Goal: Communication & Community: Answer question/provide support

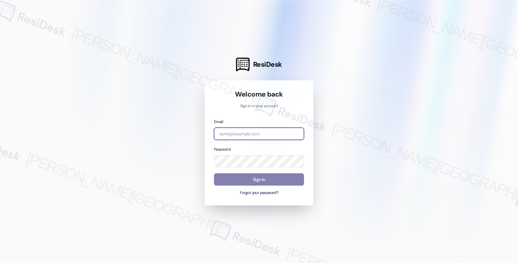
click at [259, 134] on input "email" at bounding box center [259, 134] width 90 height 13
type input "[EMAIL_ADDRESS][PERSON_NAME][DOMAIN_NAME]"
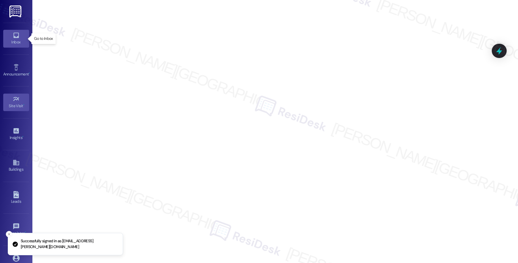
click at [22, 38] on link "Inbox" at bounding box center [16, 38] width 26 height 17
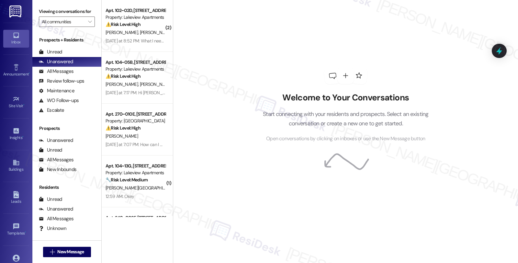
click at [361, 71] on div at bounding box center [359, 75] width 18 height 18
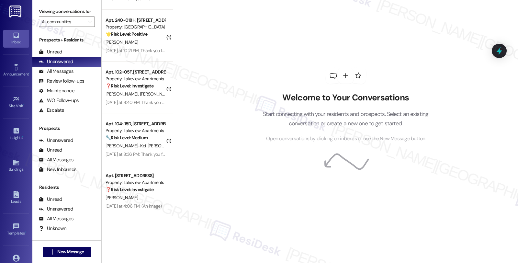
scroll to position [457, 0]
click at [69, 75] on div "All Messages" at bounding box center [56, 71] width 35 height 7
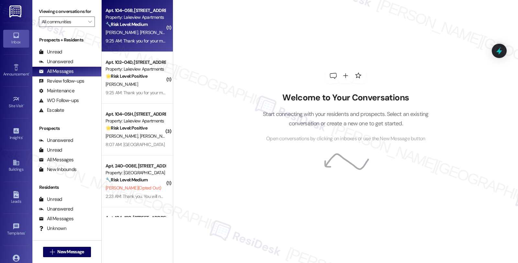
click at [153, 33] on div "[PERSON_NAME] [PERSON_NAME]" at bounding box center [135, 32] width 61 height 8
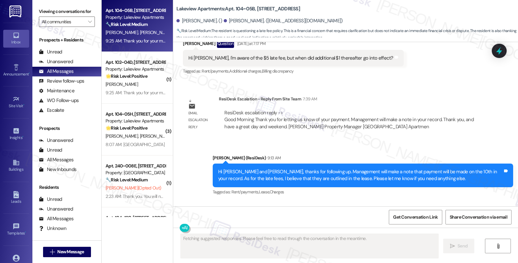
scroll to position [1549, 0]
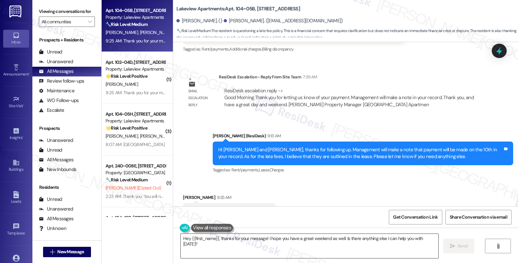
click at [235, 251] on textarea "Hey {{first_name}}, thanks for your message! I hope you have a great weekend as…" at bounding box center [310, 246] width 258 height 24
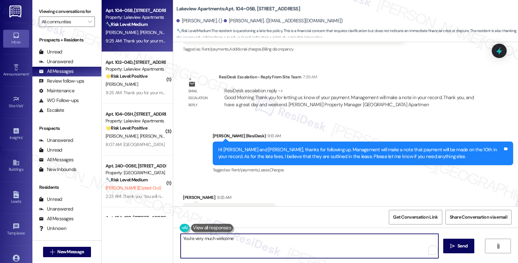
click at [186, 194] on div "[PERSON_NAME] 9:25 AM" at bounding box center [229, 198] width 93 height 9
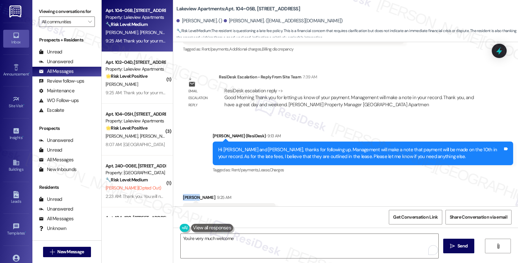
click at [186, 194] on div "[PERSON_NAME] 9:25 AM" at bounding box center [229, 198] width 93 height 9
copy div "[PERSON_NAME]"
click at [258, 244] on textarea "You're very much welcome" at bounding box center [310, 246] width 258 height 24
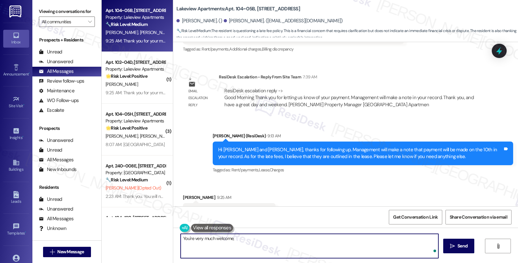
paste textarea "[PERSON_NAME]"
click at [293, 238] on textarea "You're very much welcome, [PERSON_NAME], you to have a great weeke nd!" at bounding box center [309, 246] width 258 height 24
click at [319, 239] on textarea "You're very much welcome, [PERSON_NAME], you to have a great weekend!" at bounding box center [309, 246] width 258 height 24
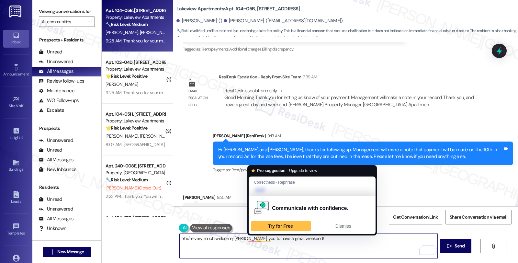
click at [254, 238] on textarea "You're very much welcome, [PERSON_NAME], you to have a great weekend!" at bounding box center [309, 246] width 258 height 24
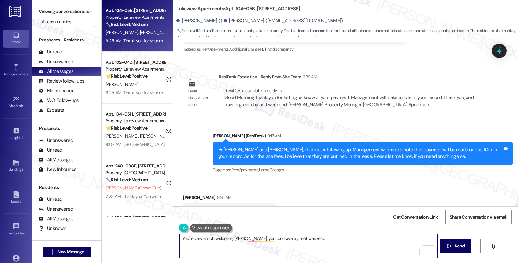
click at [347, 242] on textarea "You're very much welcome, [PERSON_NAME], you too have a great weekend!" at bounding box center [309, 246] width 258 height 24
type textarea "You're very much welcome, [PERSON_NAME], you too have a great weekend!"
click at [464, 249] on span "Send" at bounding box center [460, 246] width 10 height 7
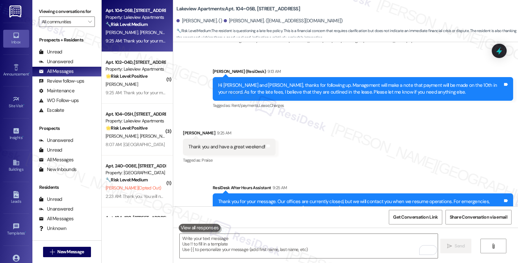
scroll to position [1655, 0]
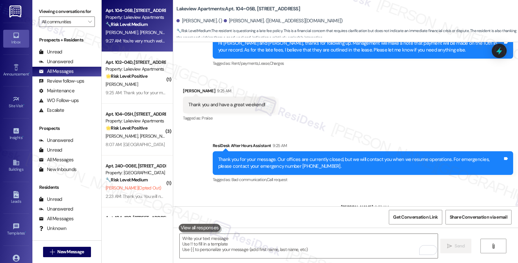
click at [454, 78] on div "Received via SMS [PERSON_NAME] 9:25 AM Thank you and have a great weekend! Tags…" at bounding box center [345, 100] width 345 height 55
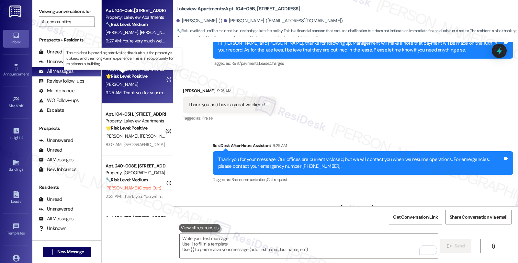
click at [140, 74] on strong "🌟 Risk Level: Positive" at bounding box center [127, 76] width 42 height 6
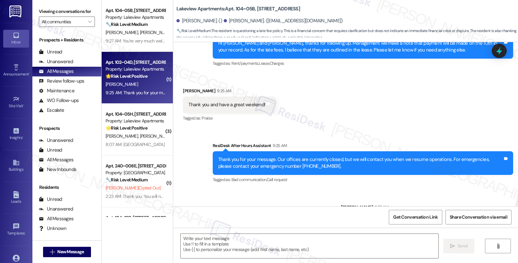
type textarea "Fetching suggested responses. Please feel free to read through the conversation…"
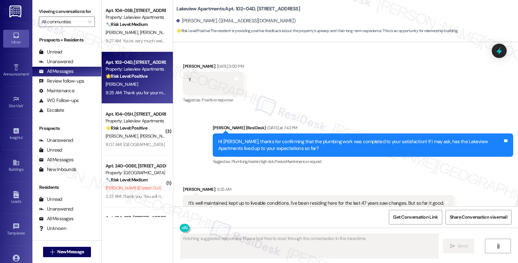
scroll to position [1643, 0]
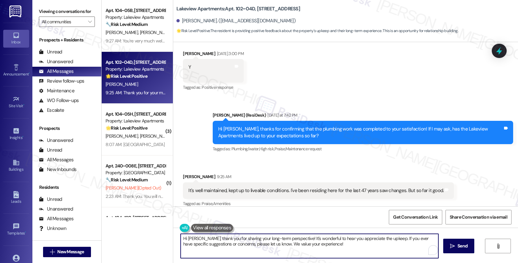
drag, startPoint x: 199, startPoint y: 238, endPoint x: 147, endPoint y: 238, distance: 51.2
click at [147, 238] on div "Apt. 104~05B, [STREET_ADDRESS] Property: Lakeview Apartments 🔧 Risk Level: Medi…" at bounding box center [310, 131] width 416 height 263
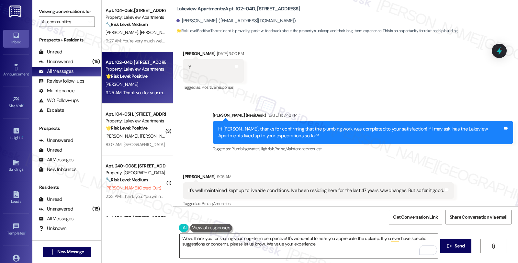
click at [327, 244] on textarea "Wow, thank you for sharing your long-term perspective! It's wonderful to hear y…" at bounding box center [309, 246] width 258 height 24
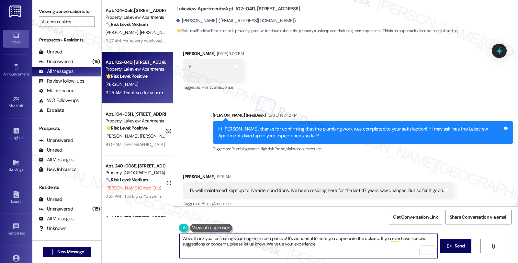
click at [375, 239] on textarea "Wow, thank you for sharing your long-term perspective! It's wonderful to hear y…" at bounding box center [309, 246] width 258 height 24
click at [371, 251] on textarea "Wow, thank you for sharing your long-term perspective! It's wonderful to hear y…" at bounding box center [309, 246] width 258 height 24
paste textarea "Can I ask a quick favor...would you mind sharing your positive experience by wr…"
type textarea "Wow, thank you for sharing your long-term perspective! It's wonderful to hear y…"
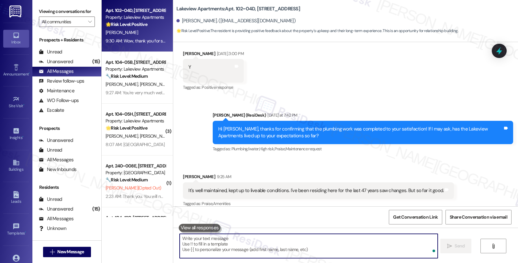
scroll to position [1770, 0]
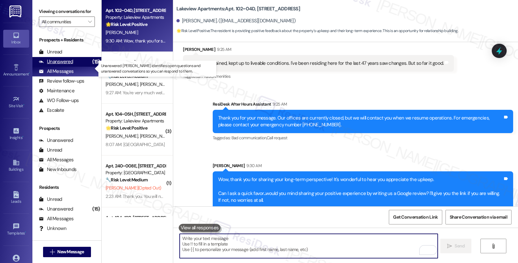
click at [81, 67] on div "Unanswered (15)" at bounding box center [66, 62] width 69 height 10
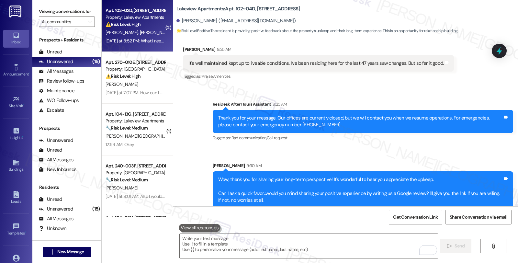
click at [152, 24] on div "⚠️ Risk Level: High The resident is requesting replacement of items damaged whe…" at bounding box center [136, 24] width 60 height 7
type textarea "Fetching suggested responses. Please feel free to read through the conversation…"
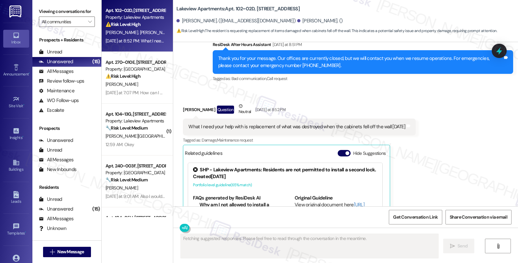
scroll to position [2188, 0]
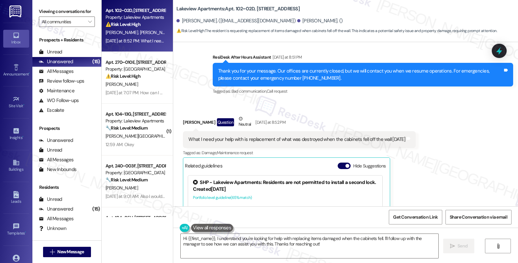
drag, startPoint x: 179, startPoint y: 87, endPoint x: 206, endPoint y: 89, distance: 27.2
click at [206, 115] on div "[PERSON_NAME] Question Neutral [DATE] at 8:52 PM" at bounding box center [299, 123] width 233 height 16
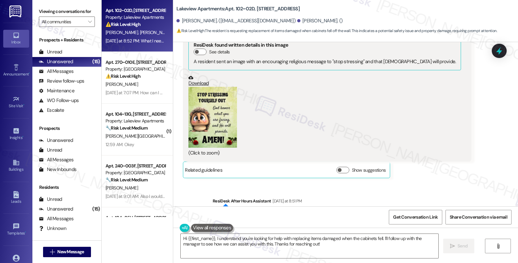
scroll to position [2008, 0]
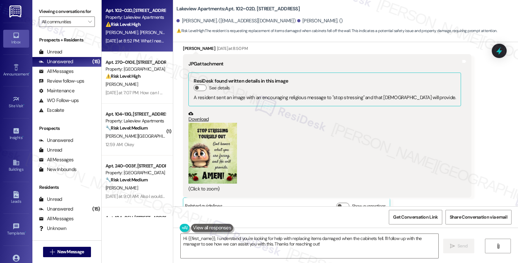
click at [215, 123] on button "Zoom image" at bounding box center [212, 153] width 49 height 61
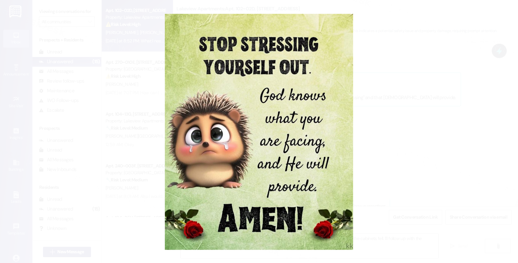
click at [388, 113] on button "Unzoom image" at bounding box center [259, 131] width 518 height 263
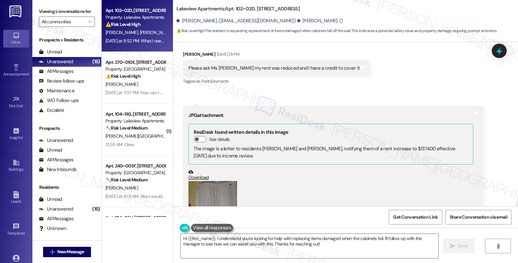
scroll to position [964, 0]
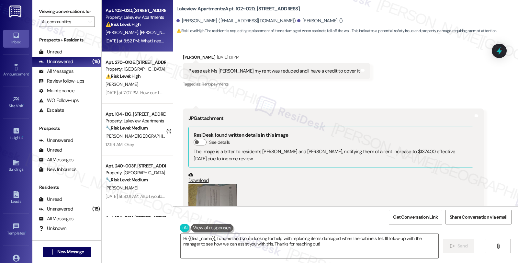
click at [211, 184] on button "Zoom image" at bounding box center [212, 202] width 49 height 37
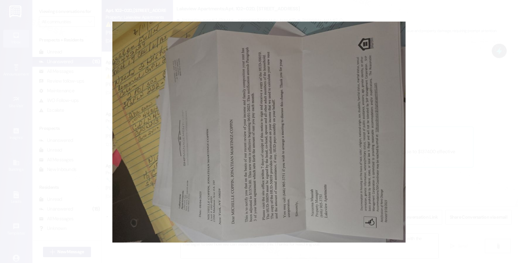
click at [438, 139] on button "Unzoom image" at bounding box center [259, 131] width 518 height 263
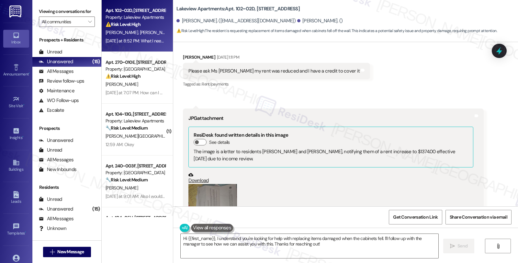
scroll to position [928, 0]
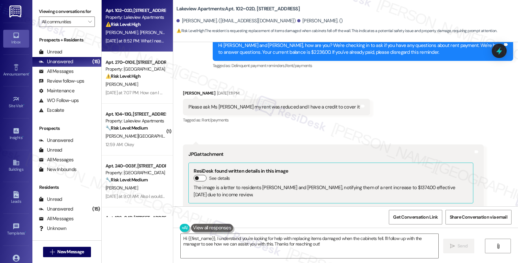
click at [199, 175] on button "See details" at bounding box center [200, 178] width 13 height 6
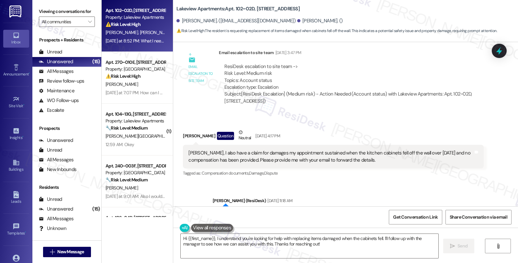
scroll to position [1720, 0]
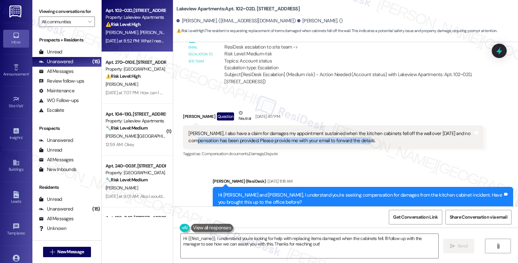
drag, startPoint x: 354, startPoint y: 102, endPoint x: 202, endPoint y: 98, distance: 151.3
click at [202, 130] on div "[PERSON_NAME], I also have a claim for damages my appointment sustained when th…" at bounding box center [330, 137] width 285 height 14
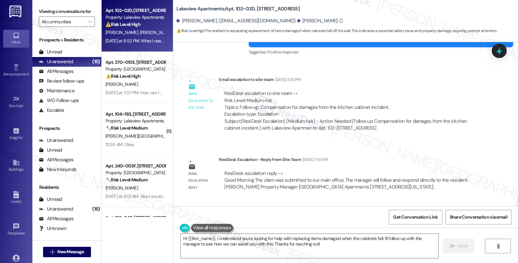
scroll to position [2078, 0]
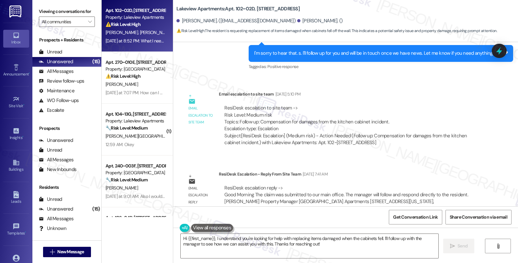
click at [440, 116] on div "WO Opened request: Appliance -... [DATE] 9:41 AM Status : Complete Priority : 0…" at bounding box center [345, 124] width 345 height 164
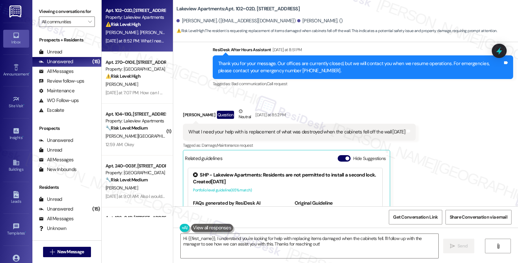
scroll to position [2654, 0]
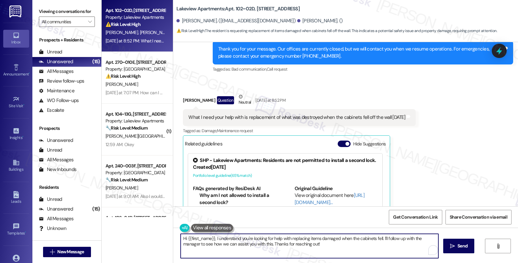
click at [385, 246] on textarea "Hi {{first_name}}, I understand you're looking for help with replacing items da…" at bounding box center [310, 246] width 258 height 24
click at [202, 245] on textarea "Hi {{first_name}}, I understand you're looking for help with replacing items da…" at bounding box center [309, 246] width 258 height 24
click at [231, 244] on textarea "Hi {{first_name}}, I understand you're looking for help with replacing items da…" at bounding box center [309, 246] width 258 height 24
click at [203, 244] on textarea "Hi {{first_name}}, I understand you're looking for help with replacing items da…" at bounding box center [309, 246] width 258 height 24
type textarea "Hi {{first_name}}, I understand you're looking for help with replacing items da…"
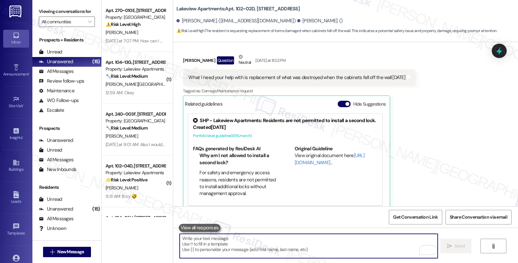
scroll to position [2706, 0]
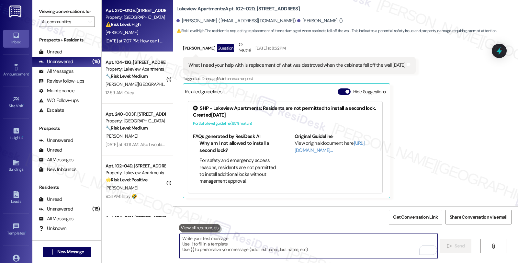
click at [143, 25] on div "⚠️ Risk Level: High The resident is confused about autopay and potential late f…" at bounding box center [136, 24] width 60 height 7
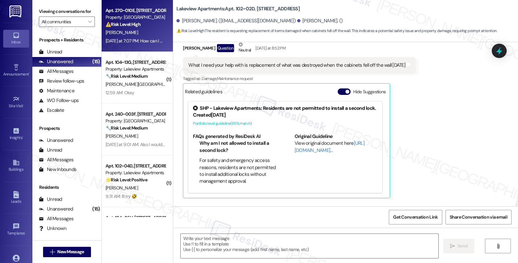
type textarea "Fetching suggested responses. Please feel free to read through the conversation…"
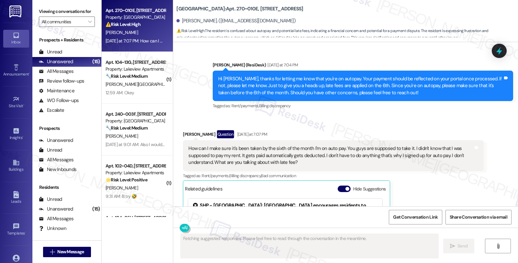
scroll to position [1914, 0]
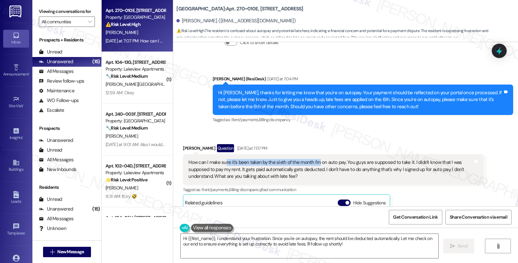
drag, startPoint x: 221, startPoint y: 156, endPoint x: 312, endPoint y: 154, distance: 90.7
click at [312, 159] on div "How can I make sure it's been taken by the sixth of the month I'm on auto pay. …" at bounding box center [330, 169] width 285 height 21
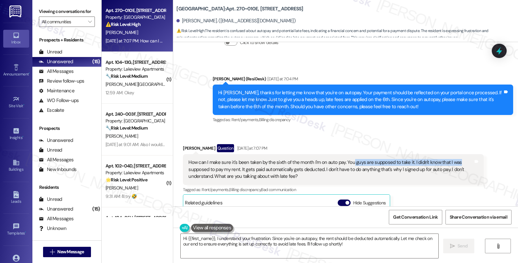
drag, startPoint x: 356, startPoint y: 154, endPoint x: 452, endPoint y: 156, distance: 95.5
click at [452, 159] on div "How can I make sure it's been taken by the sixth of the month I'm on auto pay. …" at bounding box center [330, 169] width 285 height 21
click at [212, 238] on textarea "Hi {{first_name}}, I understand your frustration. Since you're on autopay, the …" at bounding box center [310, 246] width 258 height 24
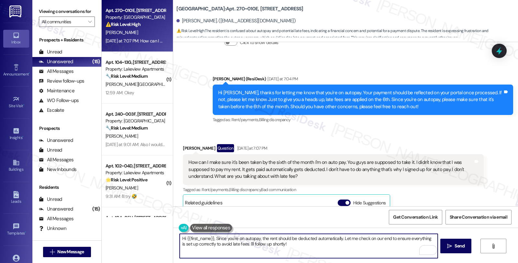
type textarea "Hi {{first_name}}, Since you're on autopay, the rent should be deducted automat…"
click at [300, 250] on textarea "Hi {{first_name}}, Since you're on autopay, the rent should be deducted automat…" at bounding box center [309, 246] width 258 height 24
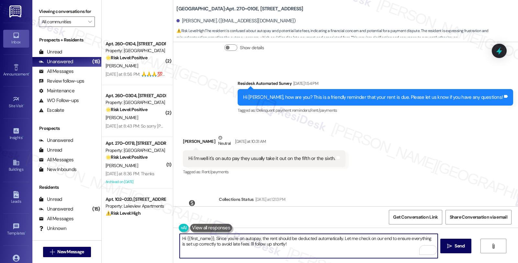
scroll to position [360, 0]
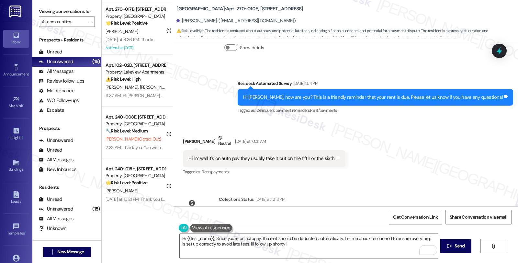
drag, startPoint x: 148, startPoint y: 135, endPoint x: 386, endPoint y: 136, distance: 237.4
click at [386, 136] on div "Received via SMS [PERSON_NAME] Neutral [DATE] at 10:31 AM Hi I'm well it's on a…" at bounding box center [345, 151] width 345 height 62
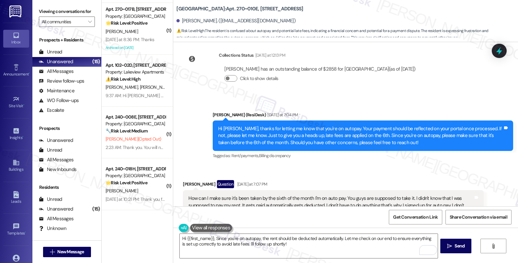
scroll to position [2022, 0]
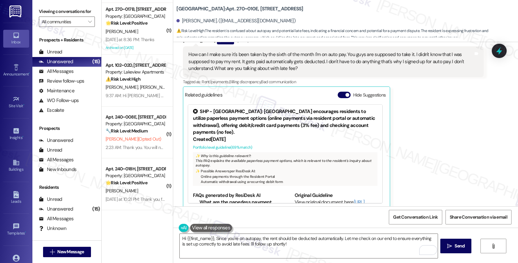
click at [423, 132] on div "[PERSON_NAME] Question [DATE] at 7:07 PM How can I make sure it's been taken by…" at bounding box center [333, 122] width 301 height 172
drag, startPoint x: 422, startPoint y: 155, endPoint x: 408, endPoint y: 155, distance: 14.2
click at [422, 155] on div "[PERSON_NAME] Question [DATE] at 7:07 PM How can I make sure it's been taken by…" at bounding box center [333, 122] width 301 height 172
click at [474, 161] on div "[PERSON_NAME] Question [DATE] at 7:07 PM How can I make sure it's been taken by…" at bounding box center [333, 122] width 301 height 172
